Goal: Task Accomplishment & Management: Use online tool/utility

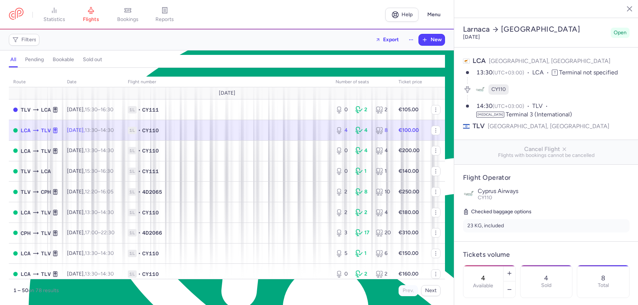
select select "hours"
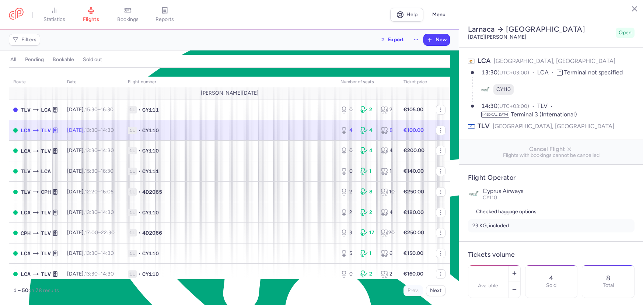
select select "days"
type input "4"
type input "100"
type input "8"
select select "hours"
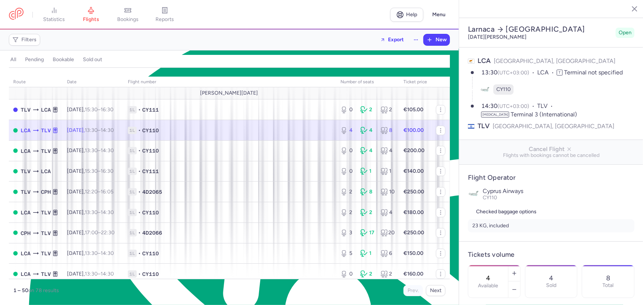
scroll to position [3531, 0]
select select "hours"
click at [291, 133] on span "1L • CY110" at bounding box center [230, 130] width 204 height 7
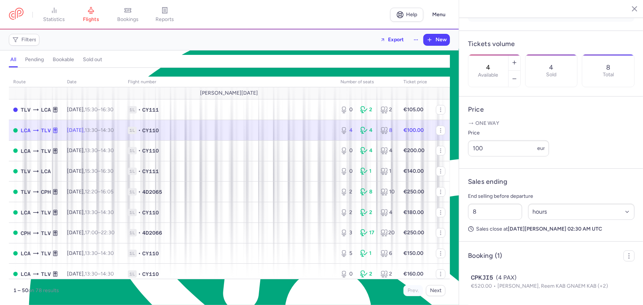
scroll to position [229, 0]
click at [628, 254] on circle "button" at bounding box center [628, 253] width 1 height 1
click at [585, 272] on span "Export PNL" at bounding box center [596, 273] width 55 height 7
click at [26, 40] on span "Filters" at bounding box center [28, 40] width 15 height 6
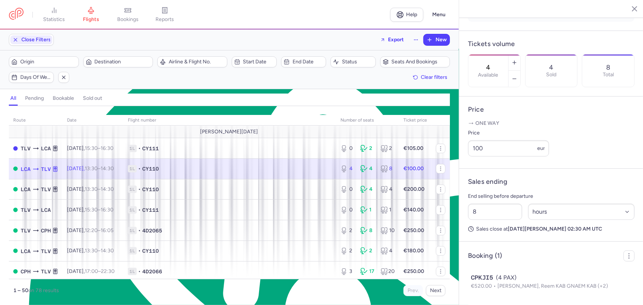
scroll to position [0, 0]
click at [263, 62] on span "Start date" at bounding box center [258, 62] width 31 height 6
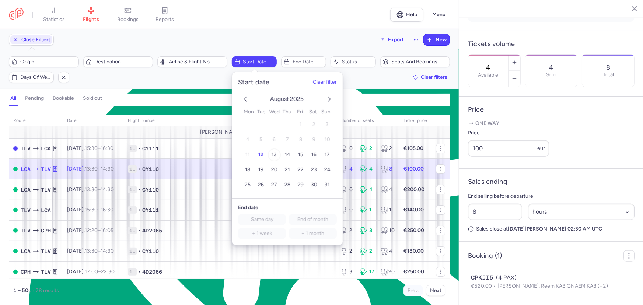
click at [275, 156] on span "13" at bounding box center [273, 154] width 5 height 6
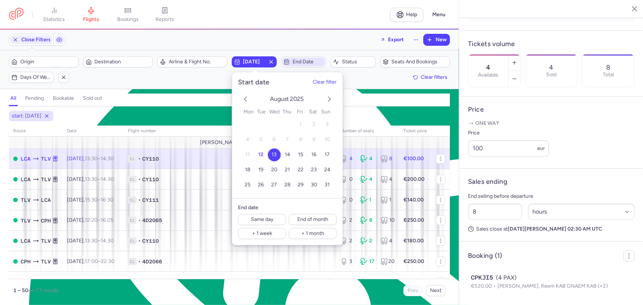
click at [305, 60] on span "End date" at bounding box center [307, 62] width 31 height 6
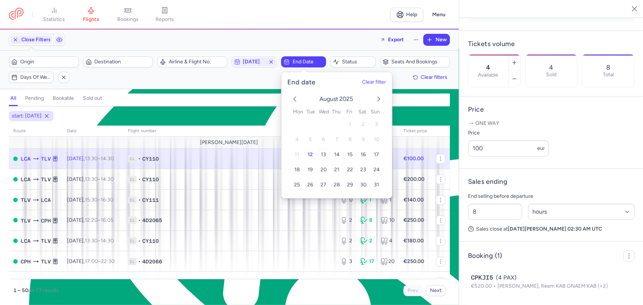
click at [322, 152] on span "13" at bounding box center [323, 154] width 5 height 6
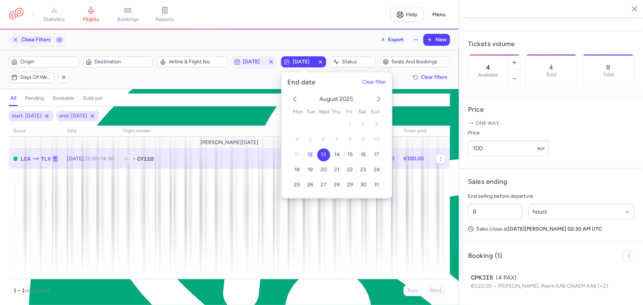
click at [447, 114] on div "start: 2025-08-13 end: 2025-08-13" at bounding box center [229, 115] width 444 height 13
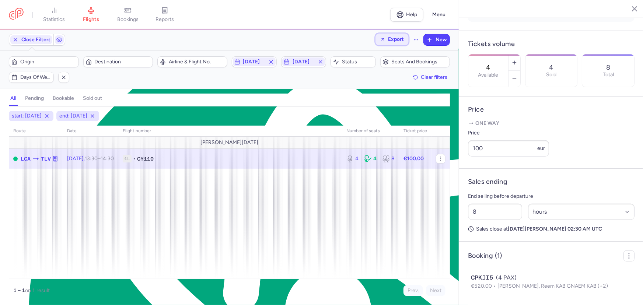
click at [401, 41] on span "Export" at bounding box center [396, 39] width 16 height 6
click at [387, 70] on button "Export PNLs" at bounding box center [371, 71] width 73 height 12
click at [290, 101] on div "all pending bookable sold out" at bounding box center [229, 100] width 441 height 13
click at [59, 80] on button "button" at bounding box center [63, 77] width 11 height 11
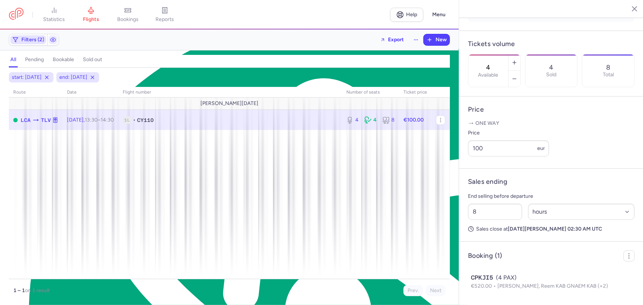
click at [25, 37] on span "Filters (2)" at bounding box center [32, 40] width 23 height 6
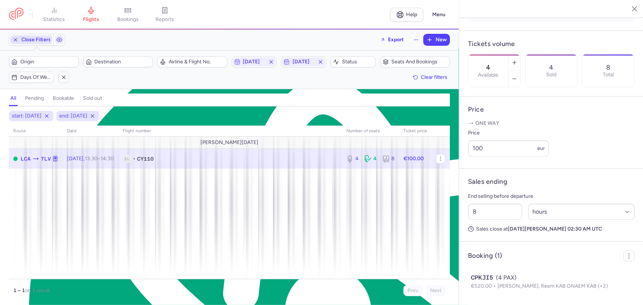
click at [25, 38] on span "Close Filters" at bounding box center [35, 40] width 29 height 6
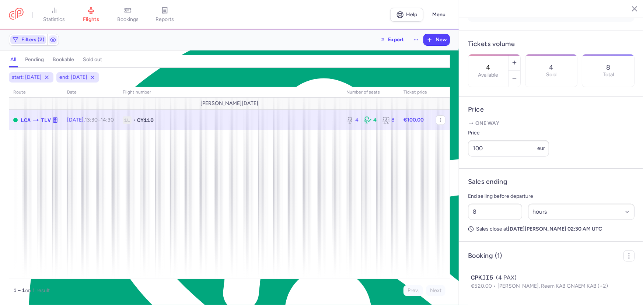
click at [18, 37] on icon "button" at bounding box center [16, 40] width 6 height 6
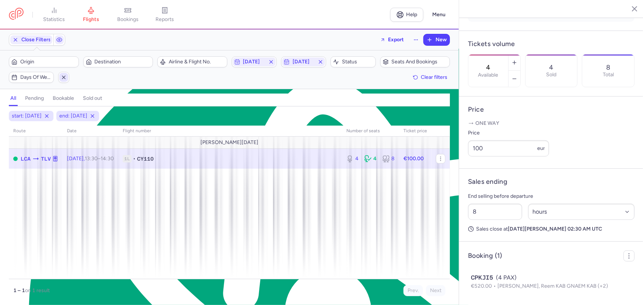
click at [66, 78] on icon "button" at bounding box center [64, 77] width 6 height 6
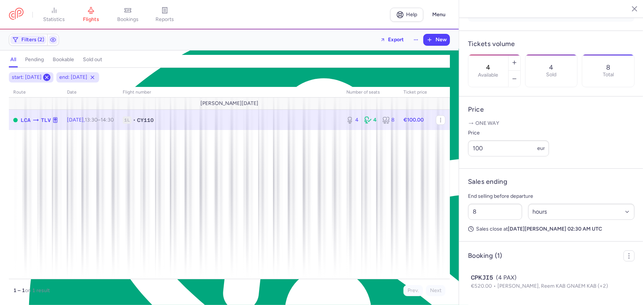
click at [50, 76] on icon at bounding box center [47, 77] width 6 height 6
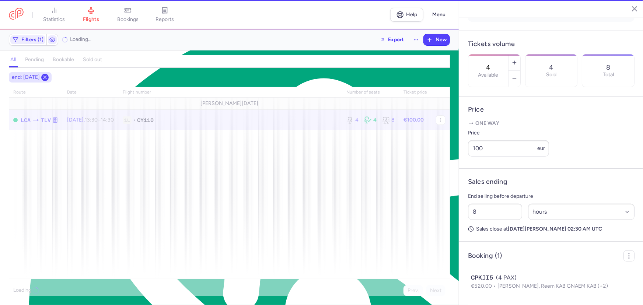
click at [46, 76] on line at bounding box center [44, 77] width 3 height 3
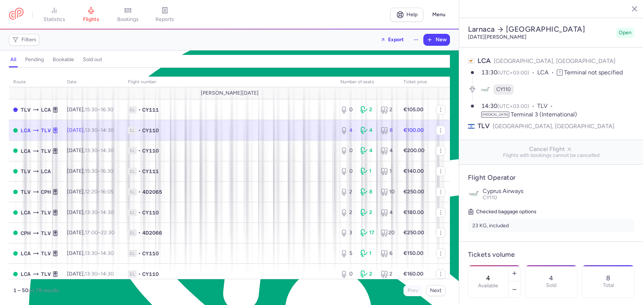
select select "hours"
